Goal: Information Seeking & Learning: Understand process/instructions

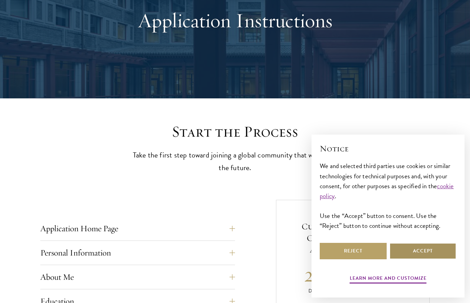
click at [411, 252] on button "Accept" at bounding box center [423, 251] width 67 height 16
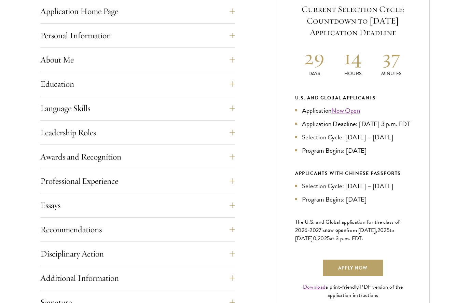
scroll to position [295, 0]
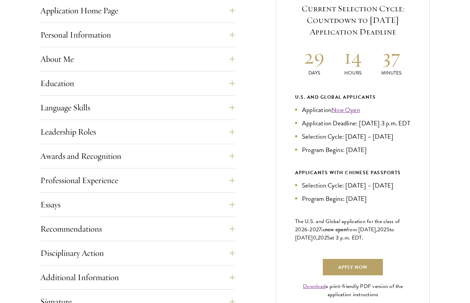
click at [229, 115] on div "Language Skills List up to three additional languages and indicate your level o…" at bounding box center [137, 109] width 195 height 21
click at [240, 109] on div "Application Home Page The online application form must be completed in English.…" at bounding box center [235, 184] width 390 height 405
click at [232, 109] on button "Language Skills" at bounding box center [142, 107] width 195 height 16
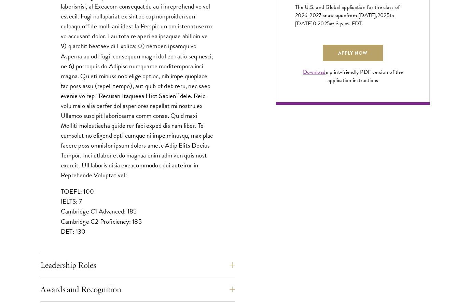
scroll to position [547, 0]
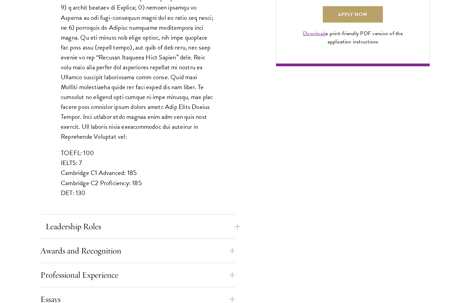
click at [216, 231] on button "Leadership Roles" at bounding box center [142, 226] width 195 height 16
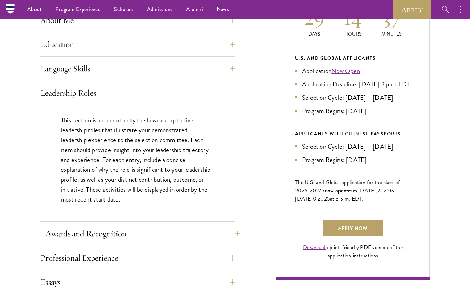
scroll to position [334, 0]
click at [228, 236] on button "Awards and Recognition" at bounding box center [142, 234] width 195 height 16
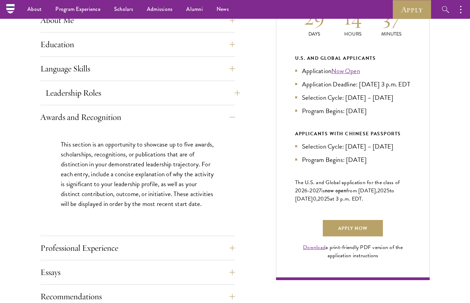
click at [233, 97] on button "Leadership Roles" at bounding box center [142, 93] width 195 height 16
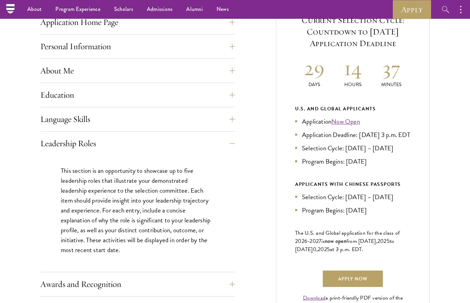
scroll to position [282, 0]
click at [234, 94] on button "Education" at bounding box center [142, 95] width 195 height 16
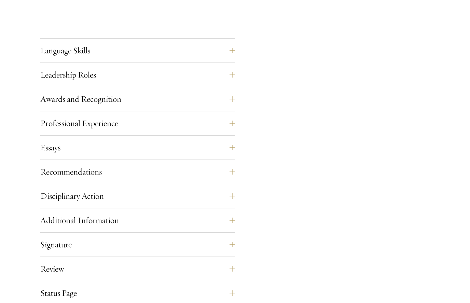
scroll to position [1214, 0]
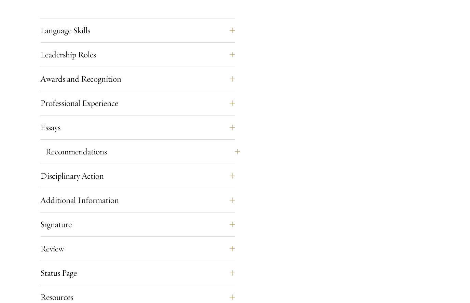
click at [232, 144] on button "Recommendations" at bounding box center [142, 152] width 195 height 16
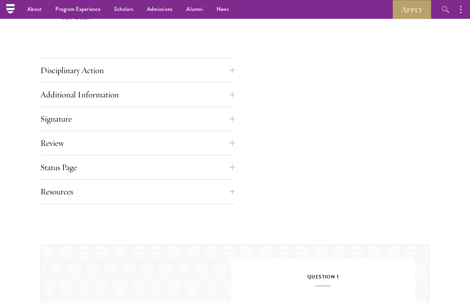
scroll to position [1046, 0]
click at [235, 67] on button "Disciplinary Action" at bounding box center [142, 70] width 195 height 16
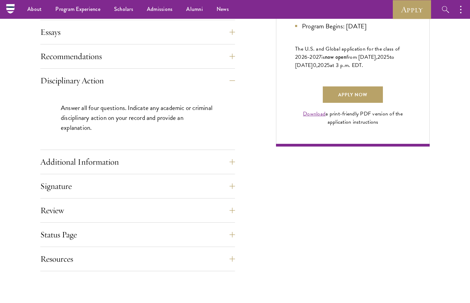
scroll to position [457, 0]
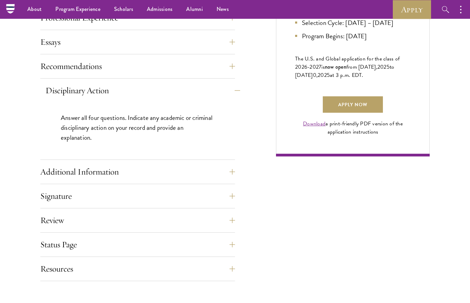
click at [232, 89] on button "Disciplinary Action" at bounding box center [142, 90] width 195 height 16
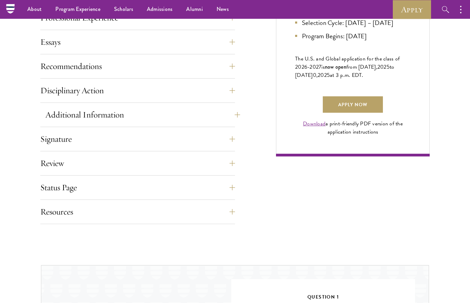
click at [232, 116] on button "Additional Information" at bounding box center [142, 115] width 195 height 16
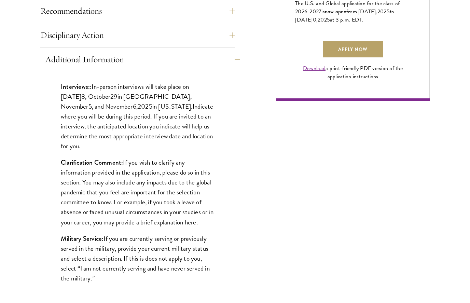
scroll to position [517, 0]
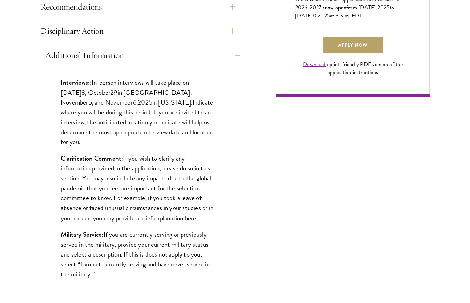
click at [234, 53] on button "Additional Information" at bounding box center [142, 55] width 195 height 16
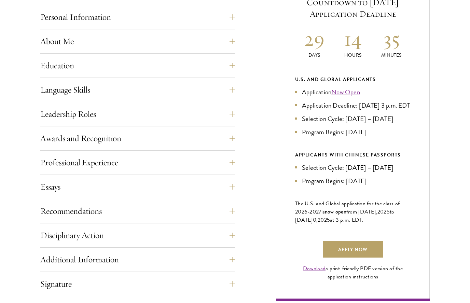
scroll to position [313, 0]
click at [231, 161] on button "Professional Experience" at bounding box center [142, 162] width 195 height 16
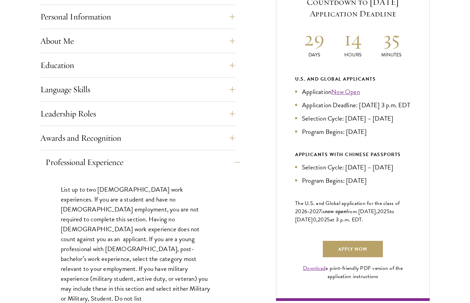
click at [231, 161] on button "Professional Experience" at bounding box center [142, 162] width 195 height 16
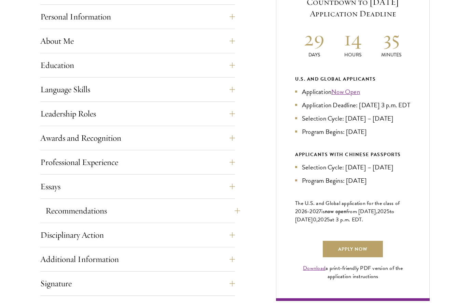
click at [234, 212] on button "Recommendations" at bounding box center [142, 211] width 195 height 16
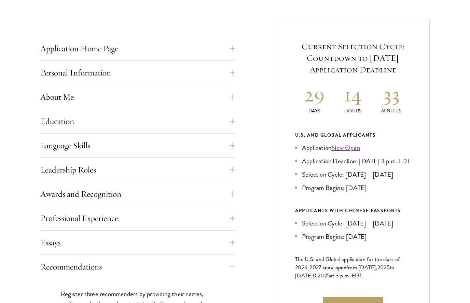
scroll to position [263, 0]
